Goal: Task Accomplishment & Management: Complete application form

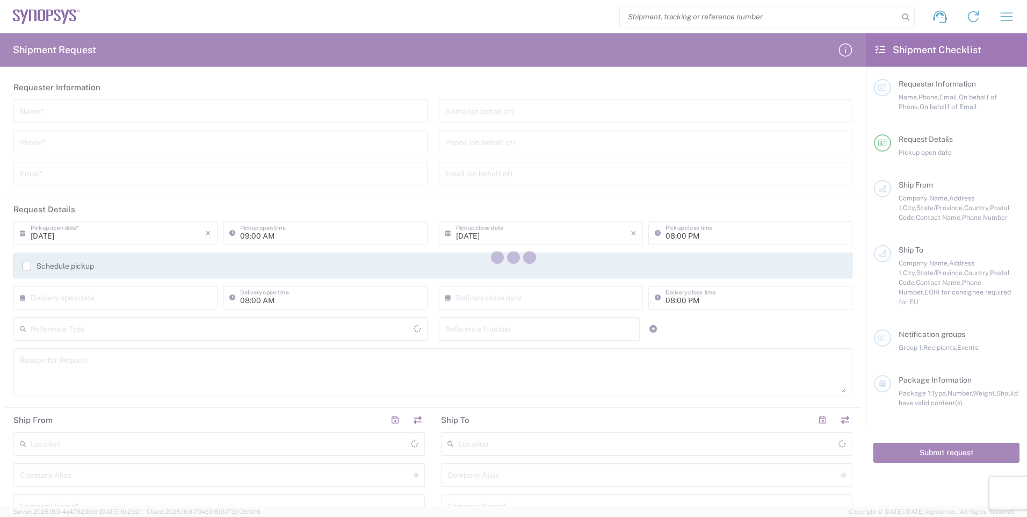
type input "[GEOGRAPHIC_DATA]"
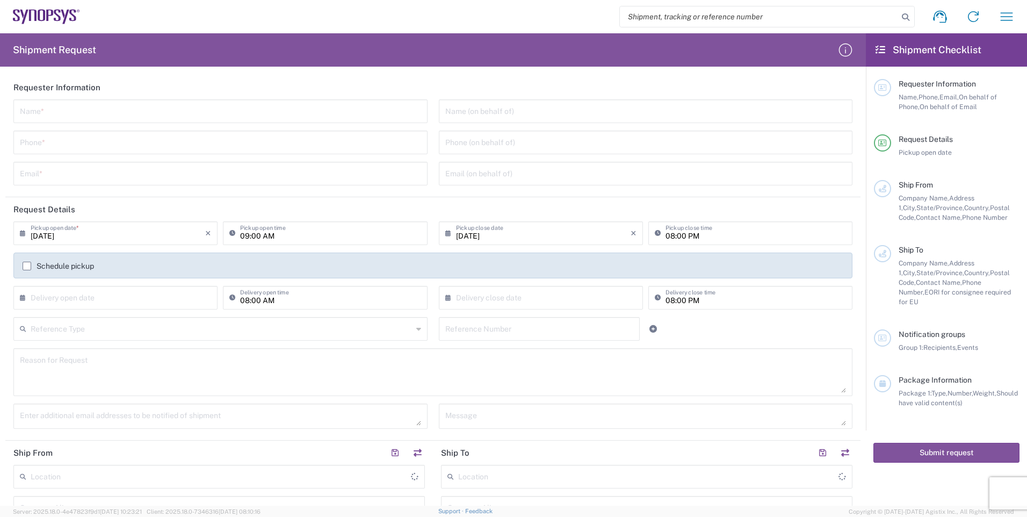
click at [215, 108] on input "text" at bounding box center [220, 110] width 401 height 19
type input "[PERSON_NAME]"
type input "6133695189"
type input "[EMAIL_ADDRESS][DOMAIN_NAME]"
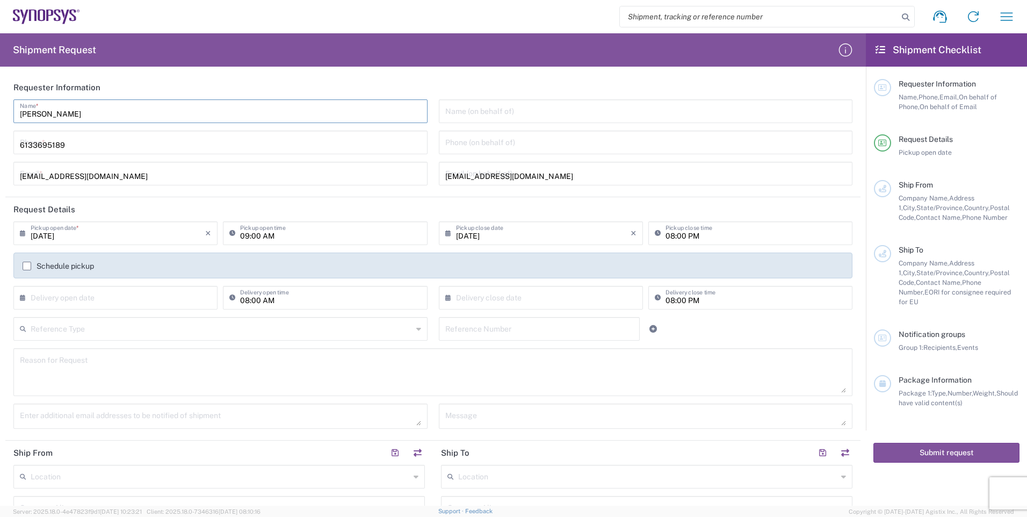
type input "Brain Corp"
type input "Syntronic Production Service"
type input "[STREET_ADDRESS]"
type input "[GEOGRAPHIC_DATA]"
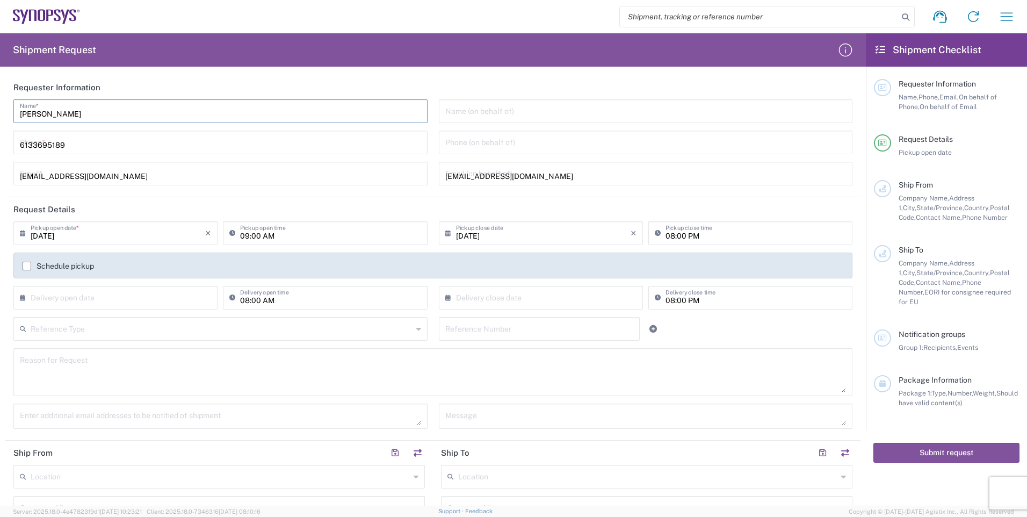
type input "K2S1E9"
type input "[PERSON_NAME]"
type input "6133695189"
type input "SYNOPSYS CANADA"
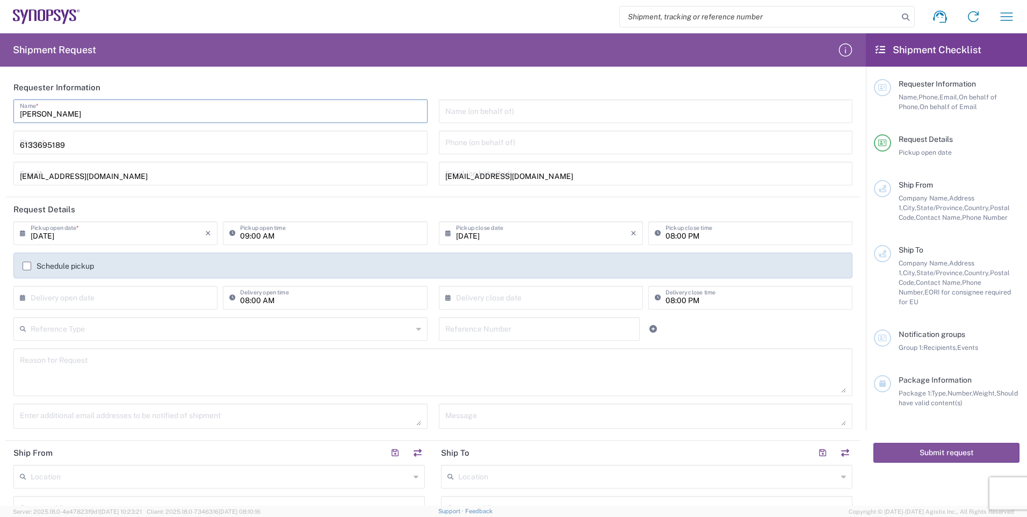
type input "[STREET_ADDRESS]"
type input "SUITE 900"
type input "[GEOGRAPHIC_DATA]"
type input "L5B1M2"
type input "[PERSON_NAME]"
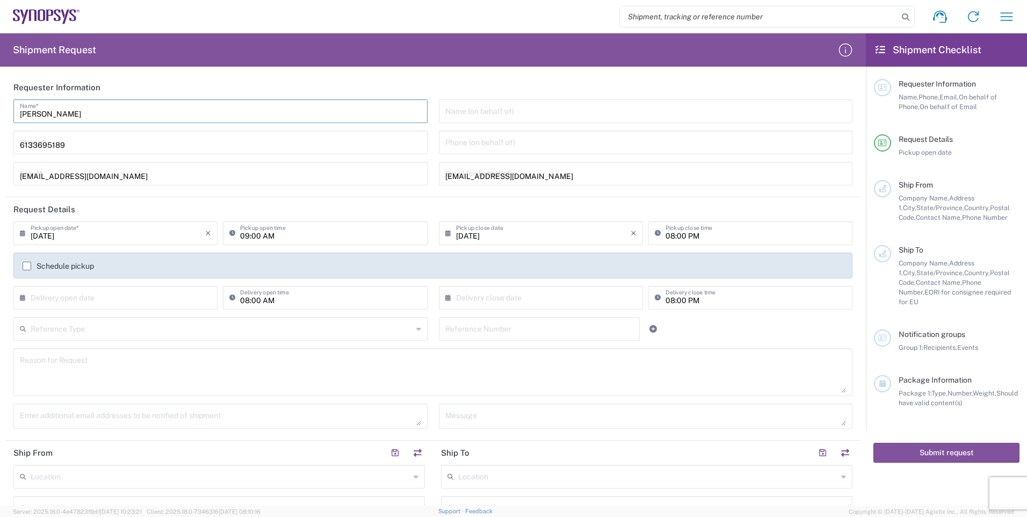
type input "9052738498"
type input "[EMAIL_ADDRESS][DOMAIN_NAME]"
type input "87417 9047 RT0001"
type input "Cardboard Box(es)"
type input "1"
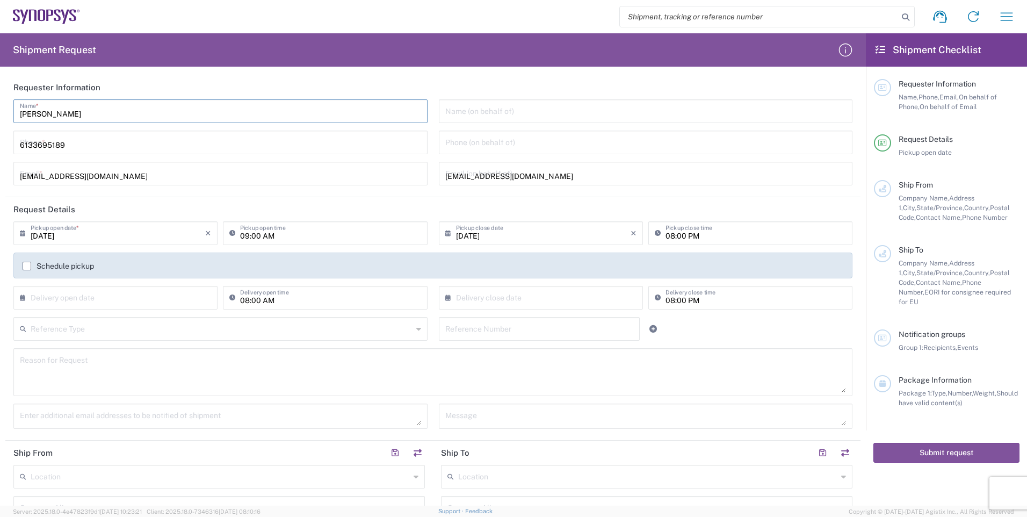
type input "24"
type input "15"
type input "12"
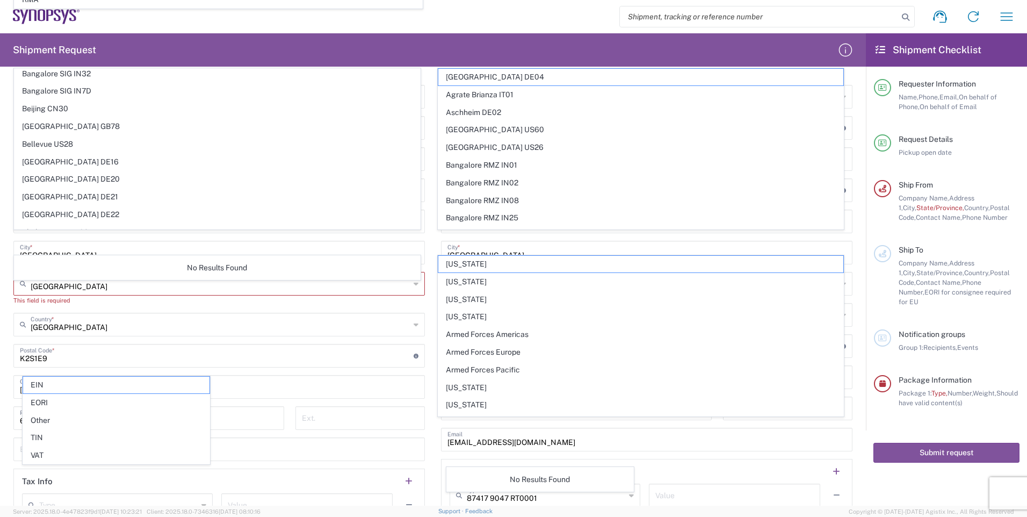
scroll to position [376, 0]
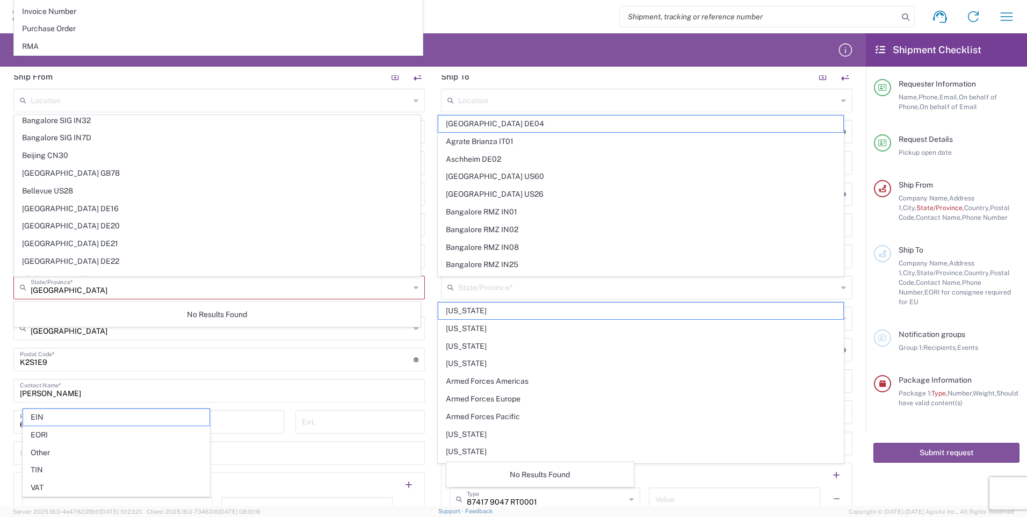
click at [433, 314] on main "Location [GEOGRAPHIC_DATA] DE04 Agrate Brianza IT01 [GEOGRAPHIC_DATA] DE02 [GEO…" at bounding box center [646, 306] width 427 height 434
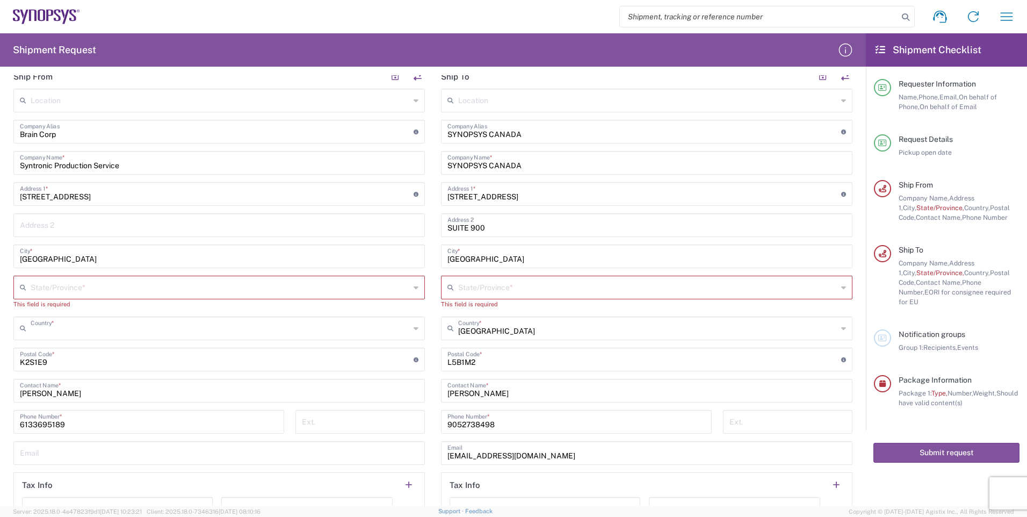
click at [113, 325] on input "text" at bounding box center [220, 327] width 379 height 19
type input "[GEOGRAPHIC_DATA]"
click at [166, 286] on input "text" at bounding box center [220, 286] width 379 height 19
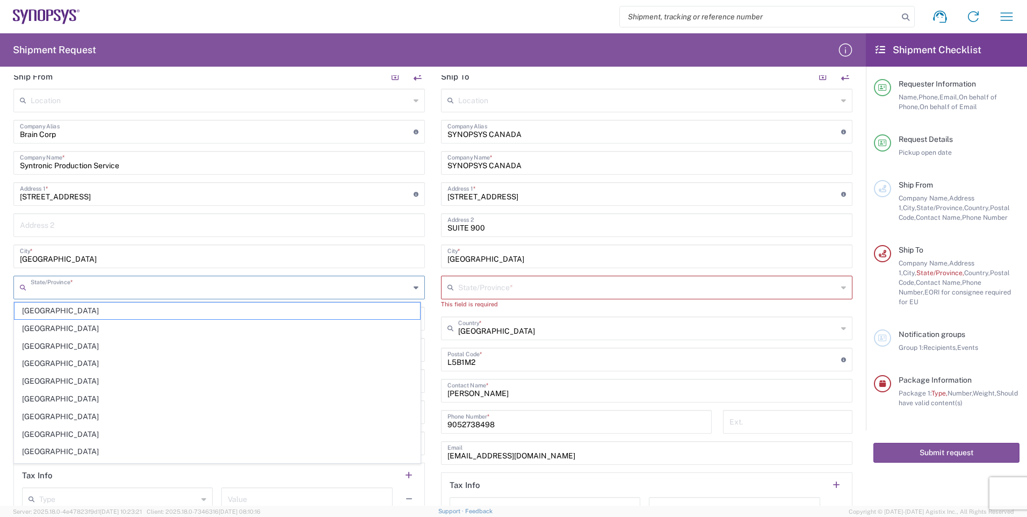
click at [414, 286] on icon at bounding box center [416, 287] width 5 height 17
click at [41, 453] on span "[GEOGRAPHIC_DATA]" at bounding box center [216, 451] width 405 height 17
type input "[GEOGRAPHIC_DATA]"
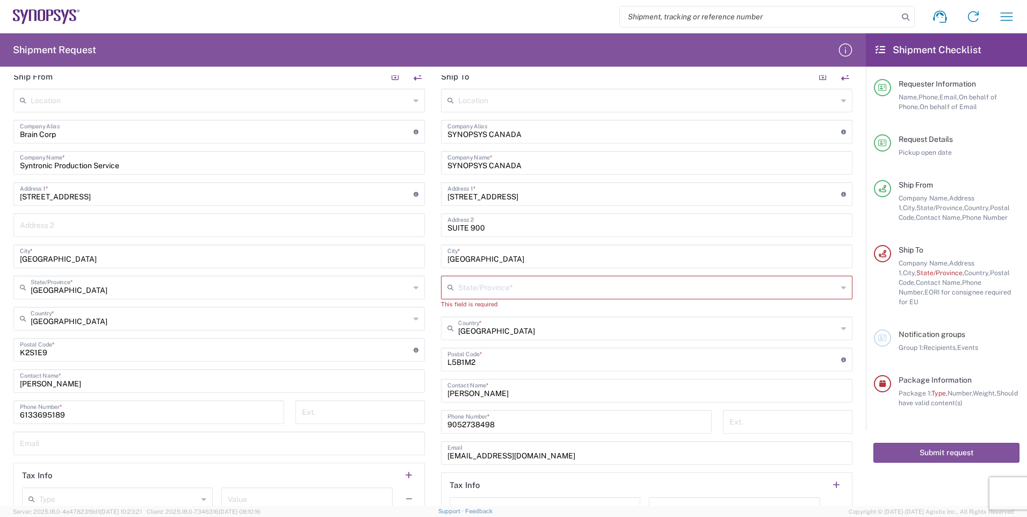
click at [576, 327] on input "[GEOGRAPHIC_DATA]" at bounding box center [647, 327] width 379 height 19
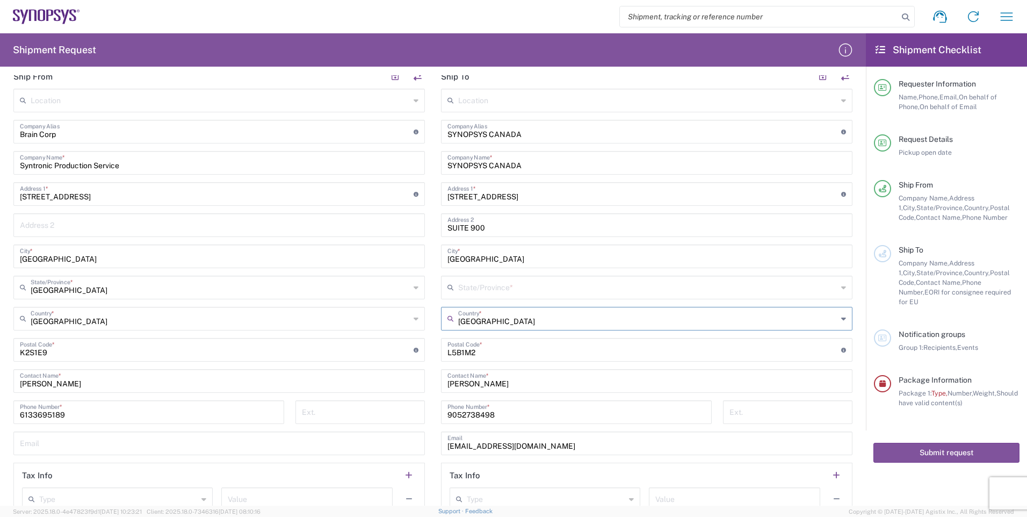
type input "[GEOGRAPHIC_DATA]"
click at [841, 287] on icon at bounding box center [843, 287] width 5 height 17
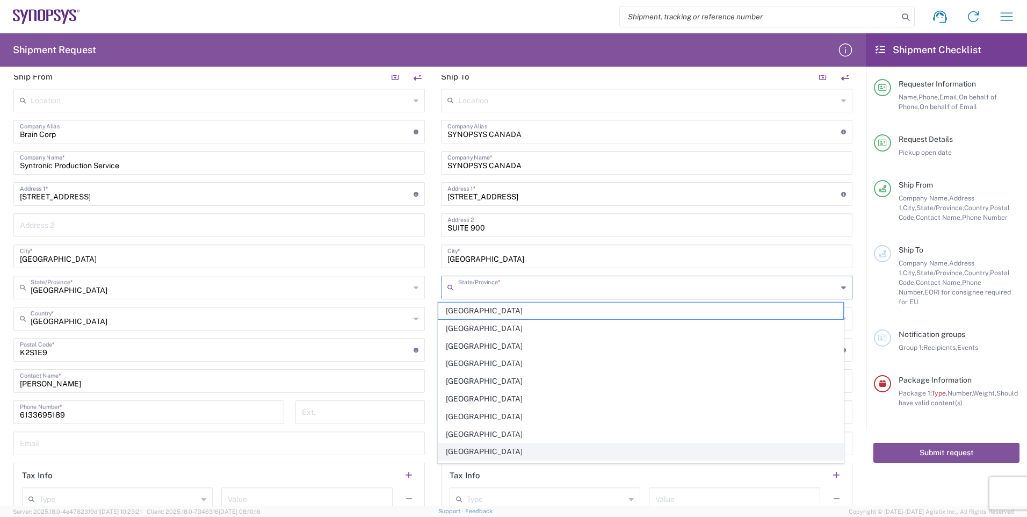
click at [492, 451] on span "[GEOGRAPHIC_DATA]" at bounding box center [640, 451] width 405 height 17
type input "[GEOGRAPHIC_DATA]"
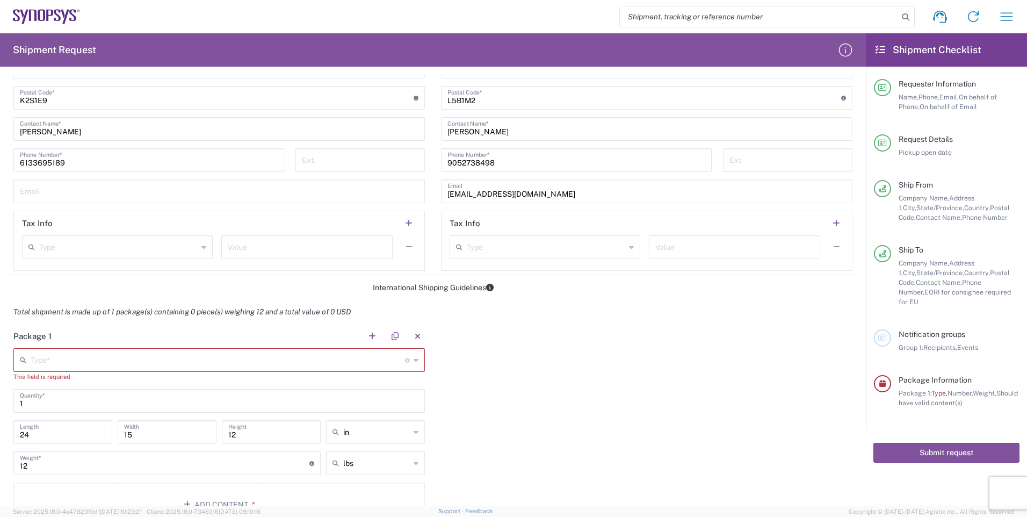
scroll to position [698, 0]
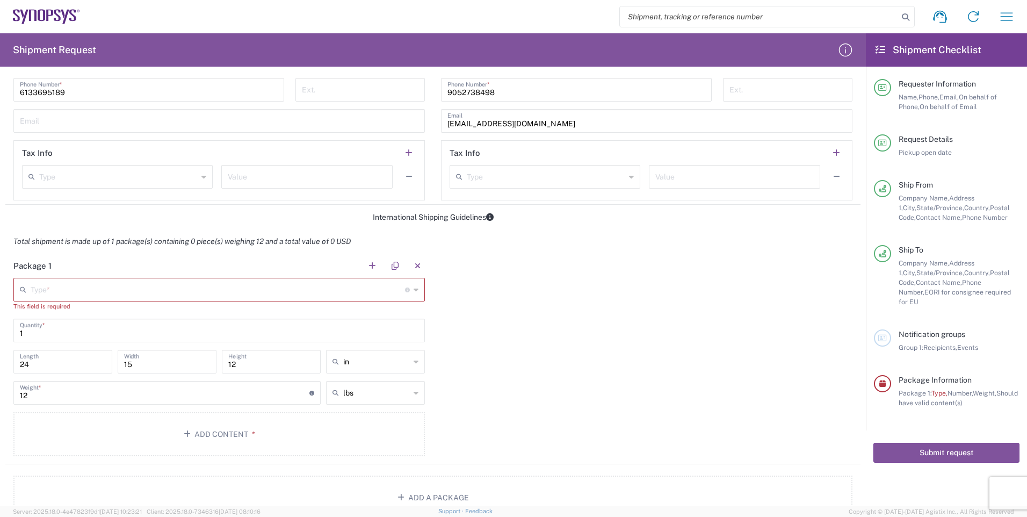
click at [414, 286] on icon at bounding box center [416, 289] width 5 height 17
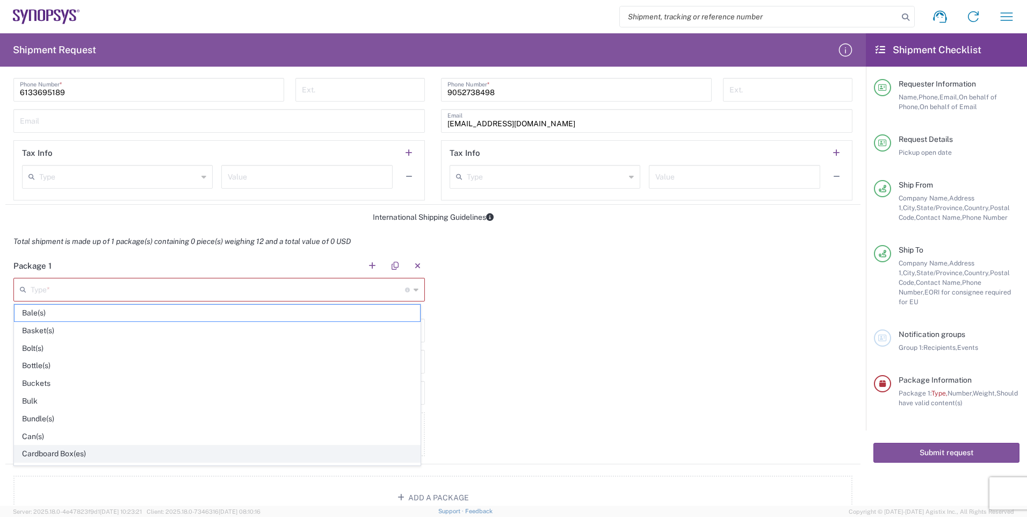
click at [55, 453] on span "Cardboard Box(es)" at bounding box center [216, 453] width 405 height 17
type input "Cardboard Box(es)"
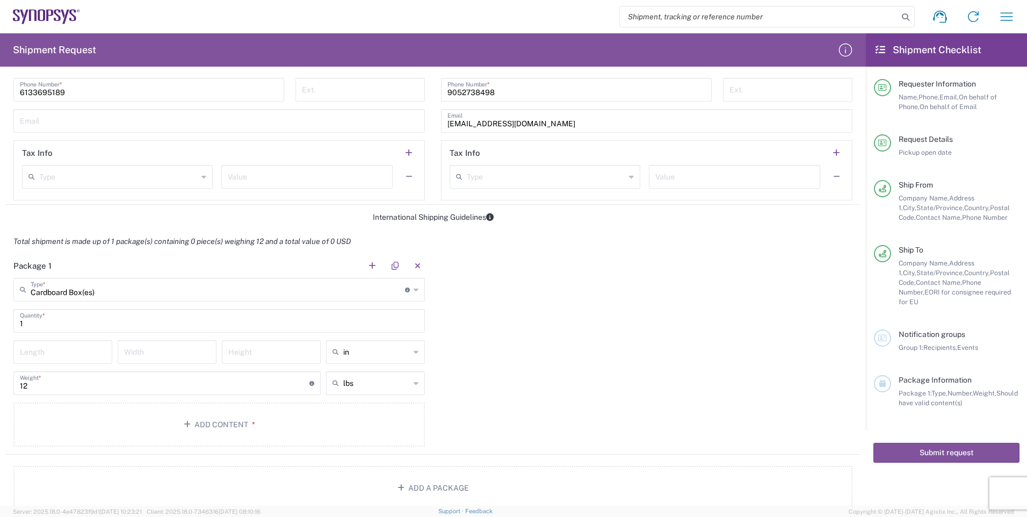
click at [79, 351] on input "number" at bounding box center [63, 351] width 86 height 19
type input "24"
type input "15"
type input "12"
click at [384, 375] on span "in" at bounding box center [372, 375] width 96 height 17
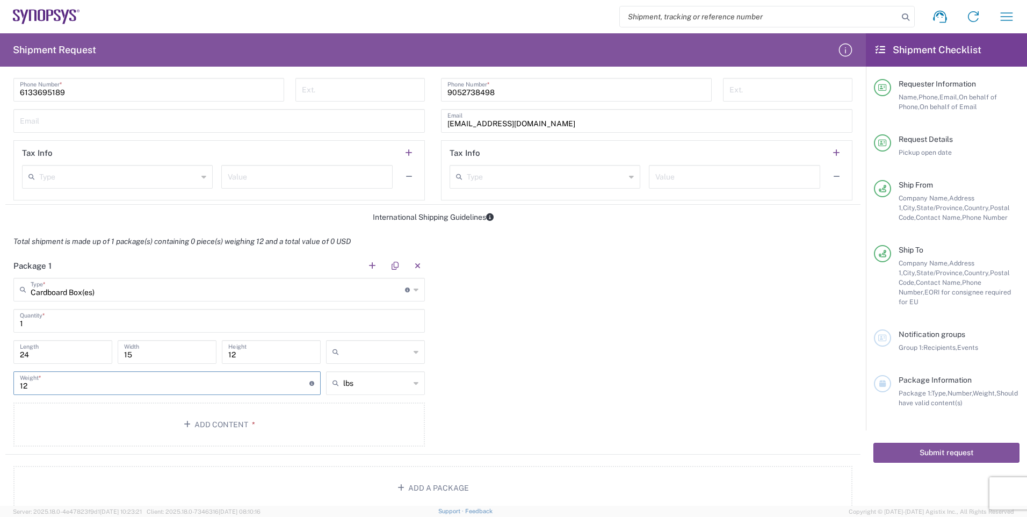
click at [215, 385] on input "12" at bounding box center [164, 382] width 289 height 19
click at [414, 346] on icon at bounding box center [416, 351] width 5 height 17
click at [338, 409] on span "in" at bounding box center [372, 410] width 96 height 17
type input "in"
click at [170, 386] on input "12" at bounding box center [164, 382] width 289 height 19
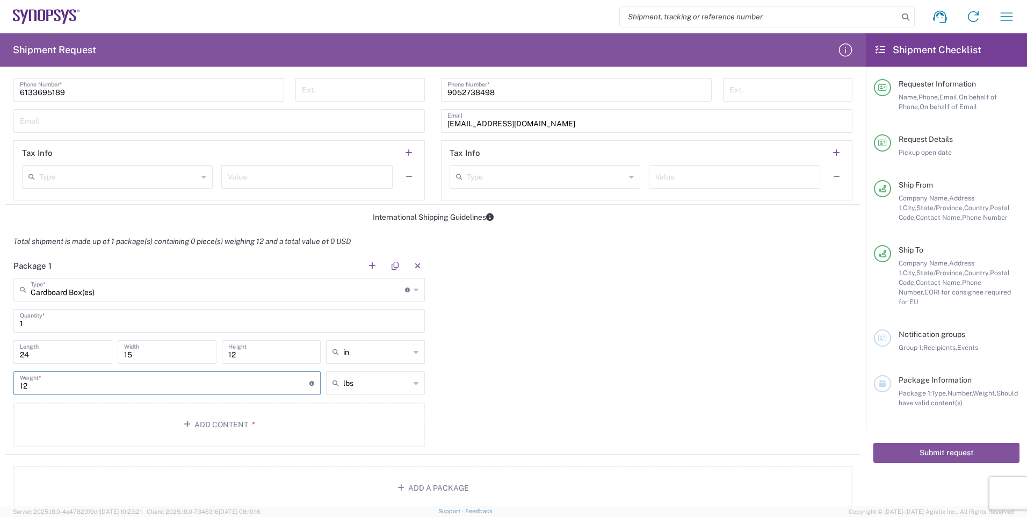
drag, startPoint x: 42, startPoint y: 386, endPoint x: -1, endPoint y: 384, distance: 43.0
click at [0, 384] on html "Shipment request Shipment tracking Employee non-product shipment request My shi…" at bounding box center [513, 258] width 1027 height 517
type input "22"
click at [649, 388] on div "Package 1 Cardboard Box(es) Type * Material used to package goods Bale(s) Baske…" at bounding box center [432, 353] width 855 height 201
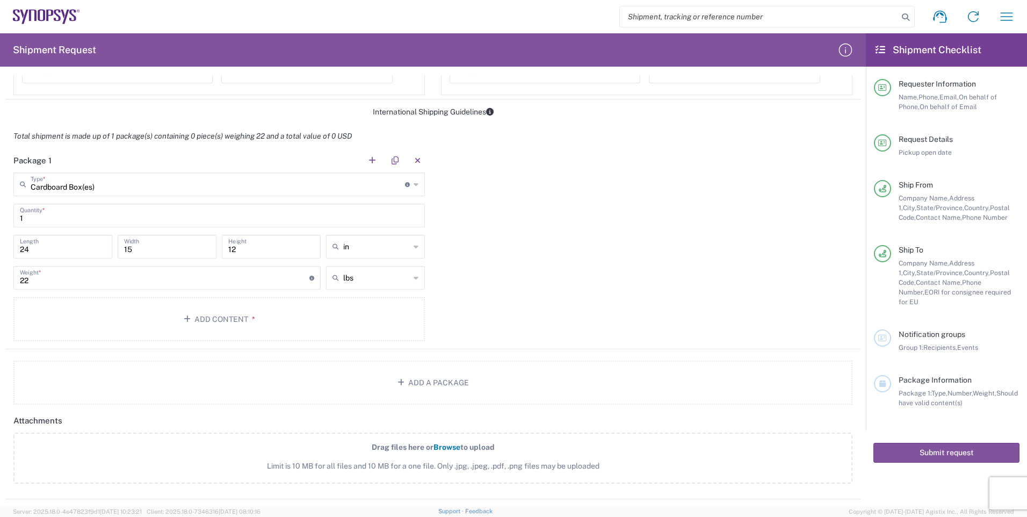
scroll to position [792, 0]
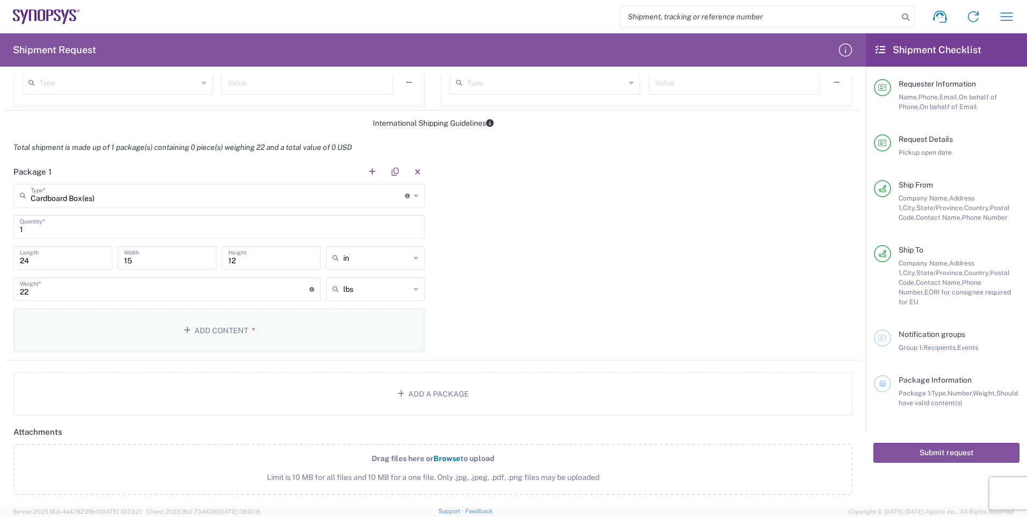
click at [223, 329] on button "Add Content *" at bounding box center [218, 330] width 411 height 44
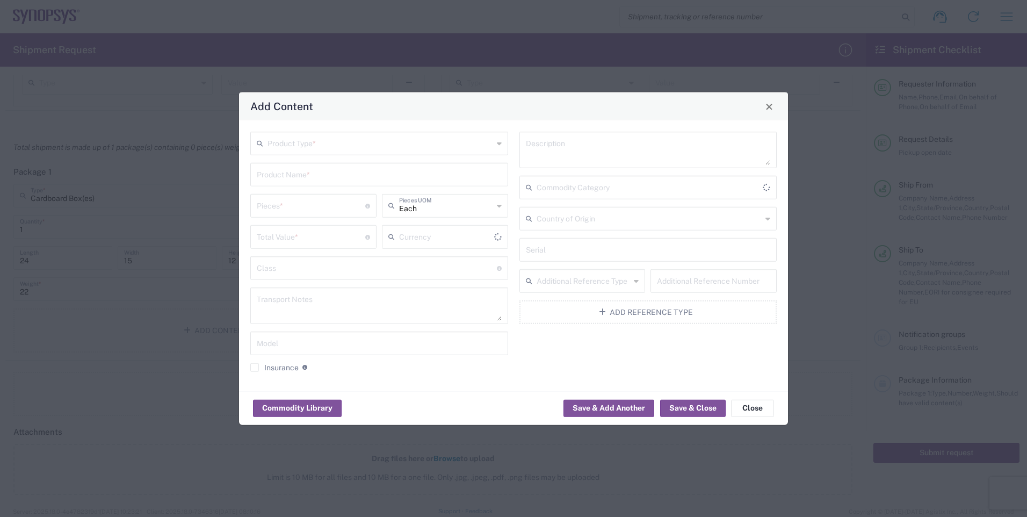
type input "US Dollar"
click at [349, 173] on input "text" at bounding box center [379, 173] width 245 height 19
click at [503, 144] on div "Product Type *" at bounding box center [379, 144] width 258 height 24
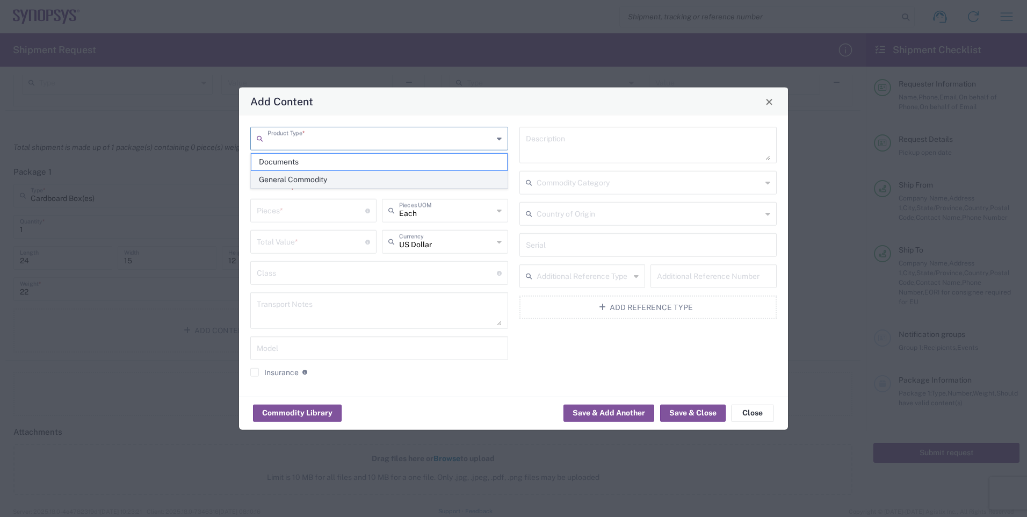
click at [354, 176] on span "General Commodity" at bounding box center [379, 179] width 256 height 17
type input "General Commodity"
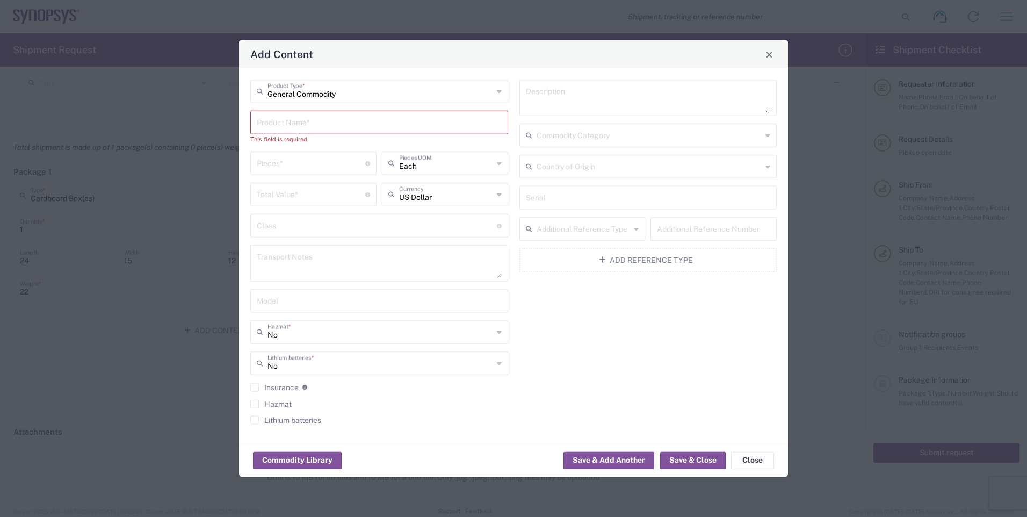
click at [376, 122] on input "text" at bounding box center [379, 121] width 245 height 19
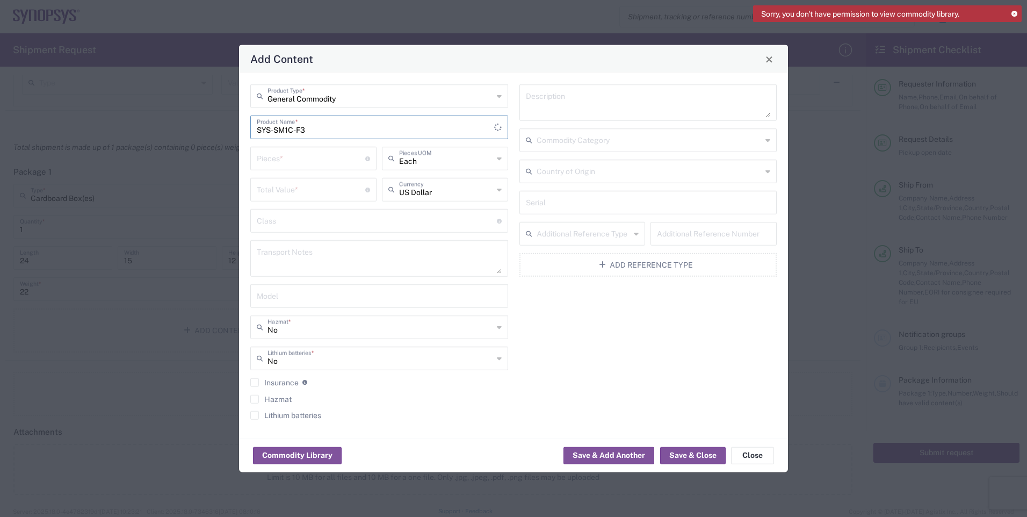
type input "SYS-SM1C-F3"
click at [329, 160] on input "number" at bounding box center [311, 157] width 108 height 19
type input "26"
click at [314, 186] on input "number" at bounding box center [311, 188] width 108 height 19
type input "28960.74"
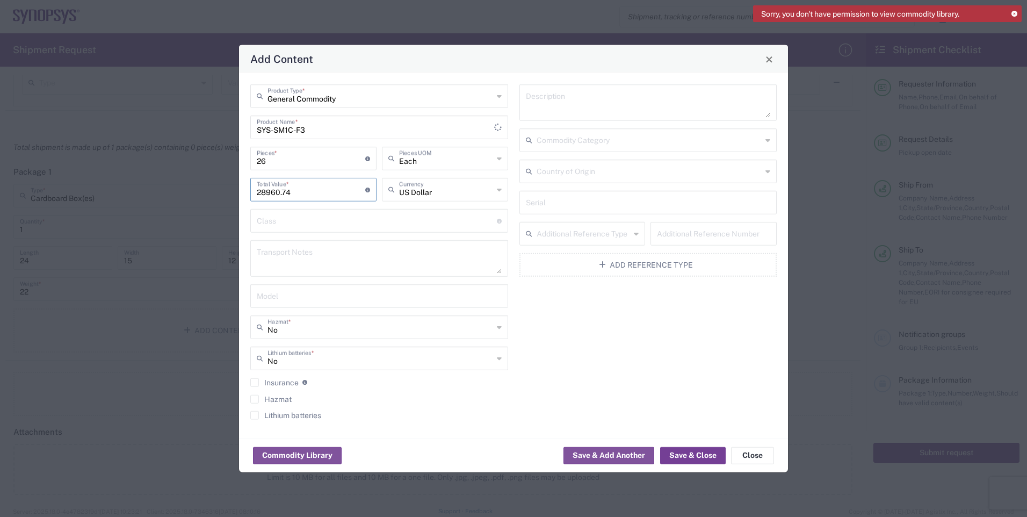
click at [690, 456] on button "Save & Close" at bounding box center [693, 454] width 66 height 17
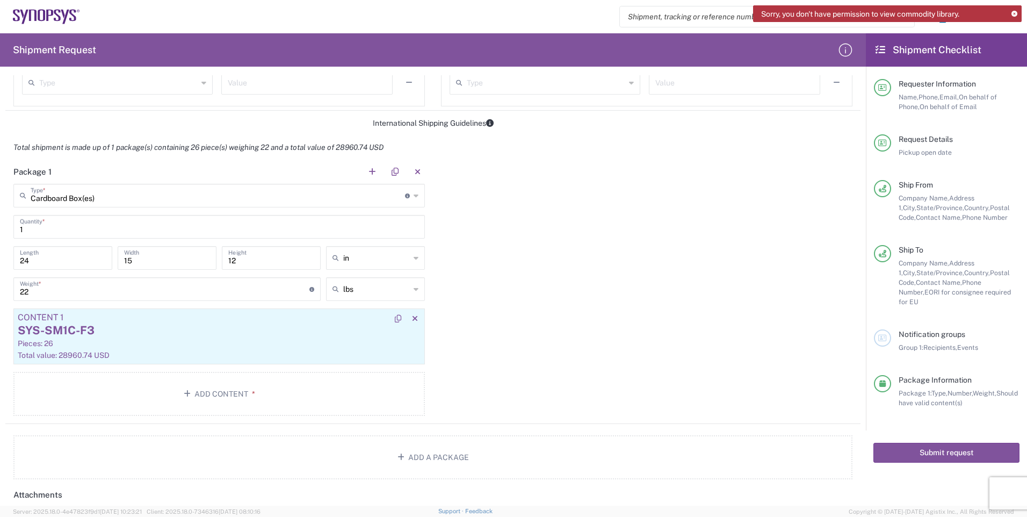
click at [86, 355] on div "Total value: 28960.74 USD" at bounding box center [219, 355] width 403 height 10
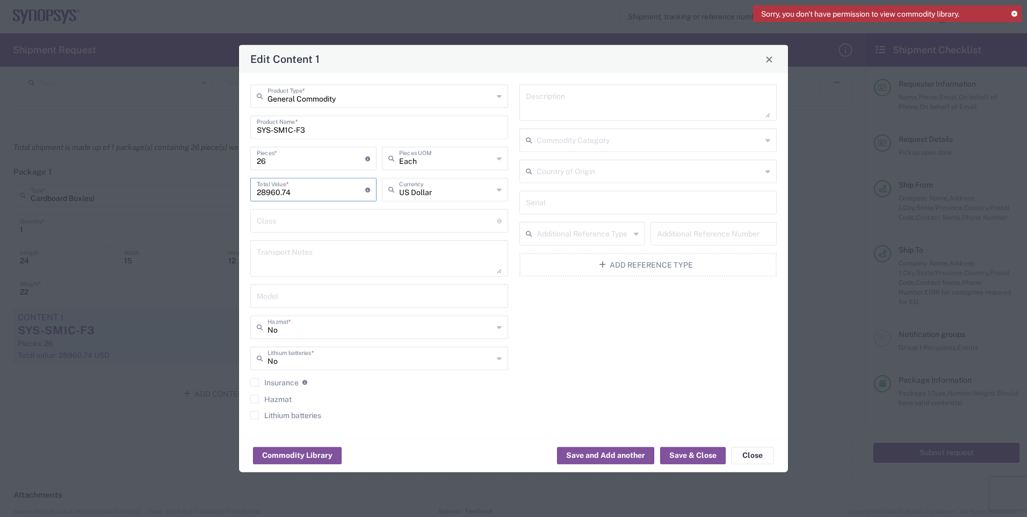
click at [260, 193] on input "28960.74" at bounding box center [311, 188] width 108 height 19
type input "38960.74"
click at [685, 456] on button "Save & Close" at bounding box center [693, 454] width 66 height 17
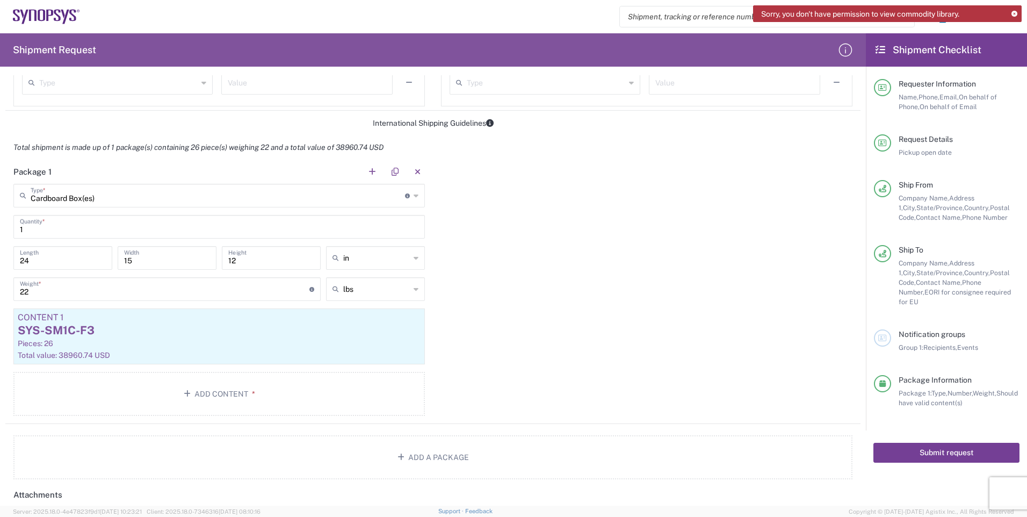
click at [934, 443] on button "Submit request" at bounding box center [946, 453] width 146 height 20
